Goal: Check status: Check status

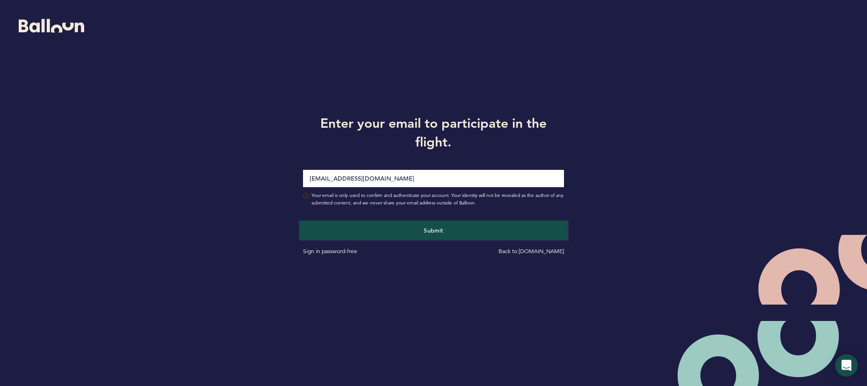
type input "[EMAIL_ADDRESS][DOMAIN_NAME]"
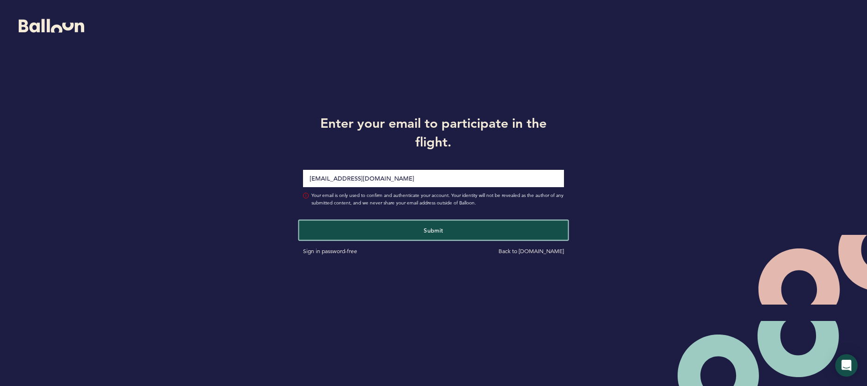
click at [435, 235] on button "Submit" at bounding box center [433, 229] width 269 height 19
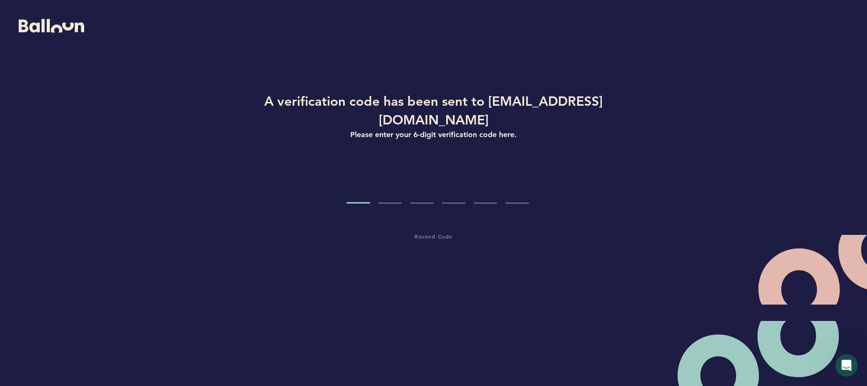
type input "1"
type input "6"
type input "2"
type input "7"
type input "4"
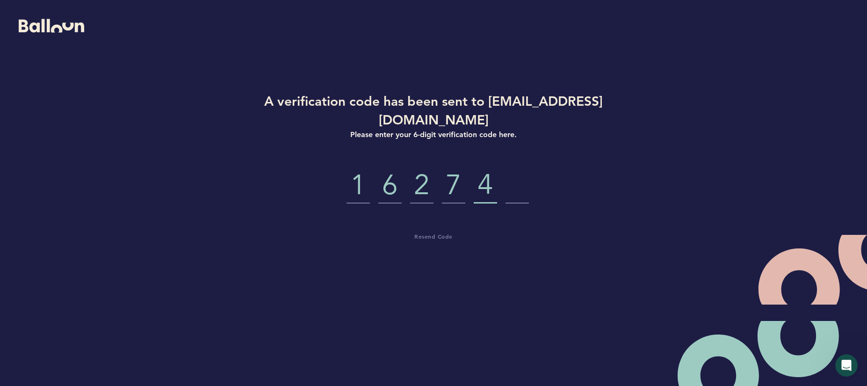
type input "5"
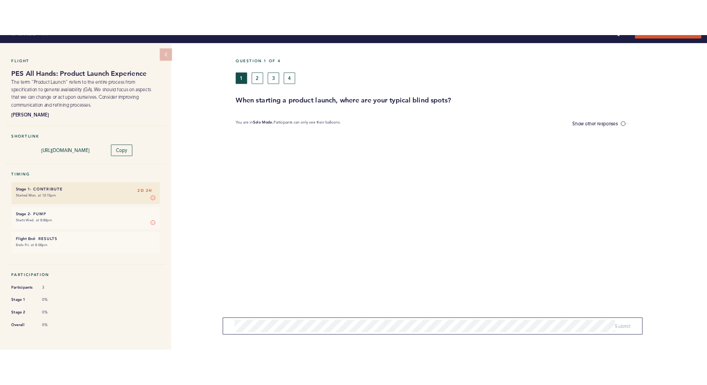
scroll to position [17, 0]
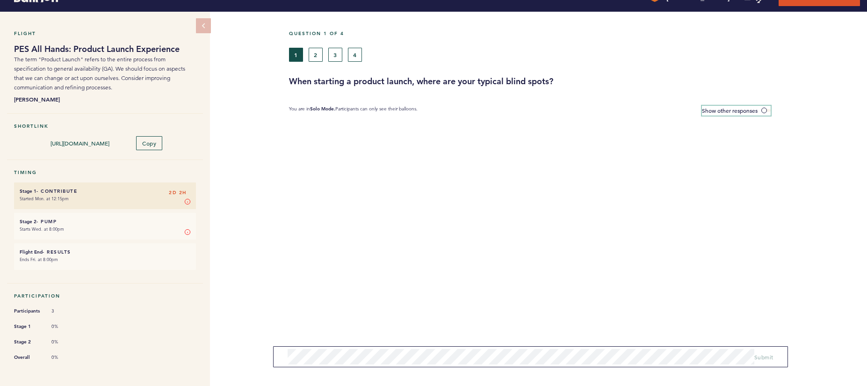
click at [764, 109] on span at bounding box center [765, 110] width 9 height 3
click at [0, 0] on input "Show other responses" at bounding box center [0, 0] width 0 height 0
click at [764, 109] on span at bounding box center [765, 110] width 9 height 3
click at [0, 0] on input "Hide other responses" at bounding box center [0, 0] width 0 height 0
click at [764, 109] on span at bounding box center [765, 110] width 9 height 3
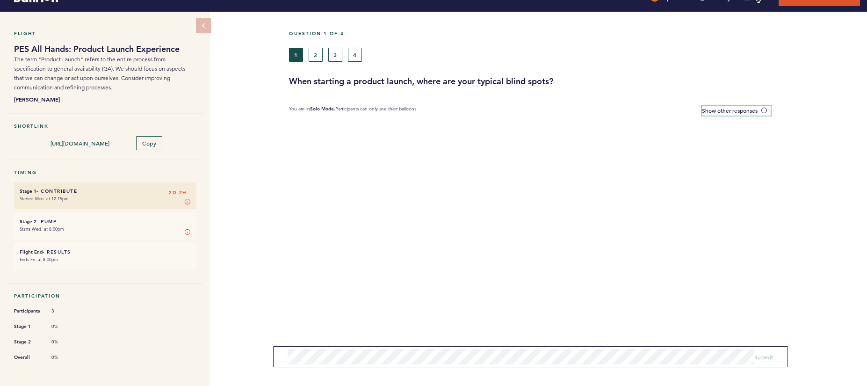
click at [0, 0] on input "Show other responses" at bounding box center [0, 0] width 0 height 0
click at [764, 109] on span at bounding box center [765, 110] width 9 height 3
click at [0, 0] on input "Hide other responses" at bounding box center [0, 0] width 0 height 0
click at [319, 59] on button "2" at bounding box center [316, 55] width 14 height 14
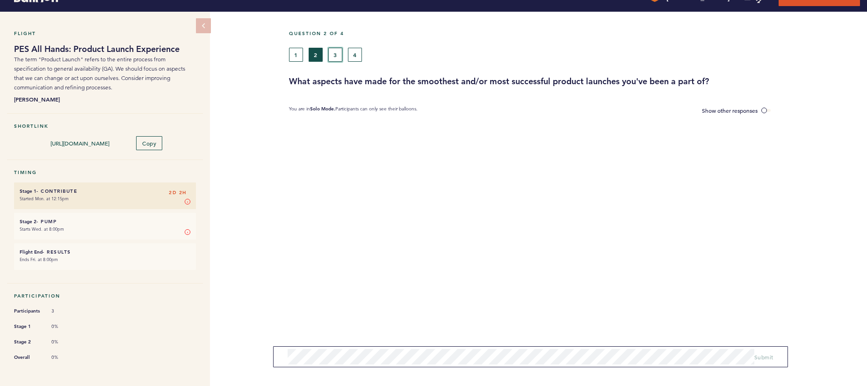
click at [337, 51] on button "3" at bounding box center [335, 55] width 14 height 14
click at [348, 48] on button "4" at bounding box center [355, 55] width 14 height 14
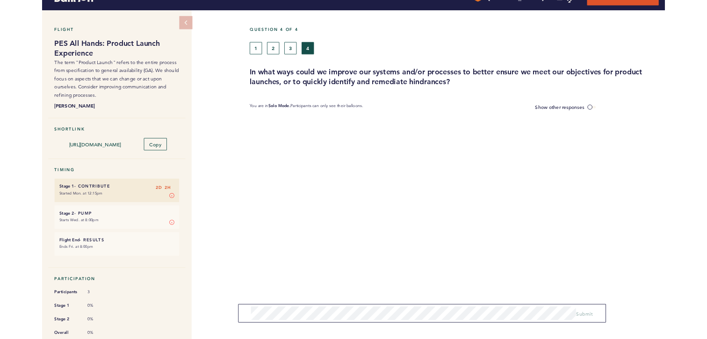
scroll to position [17, 0]
